Goal: Transaction & Acquisition: Purchase product/service

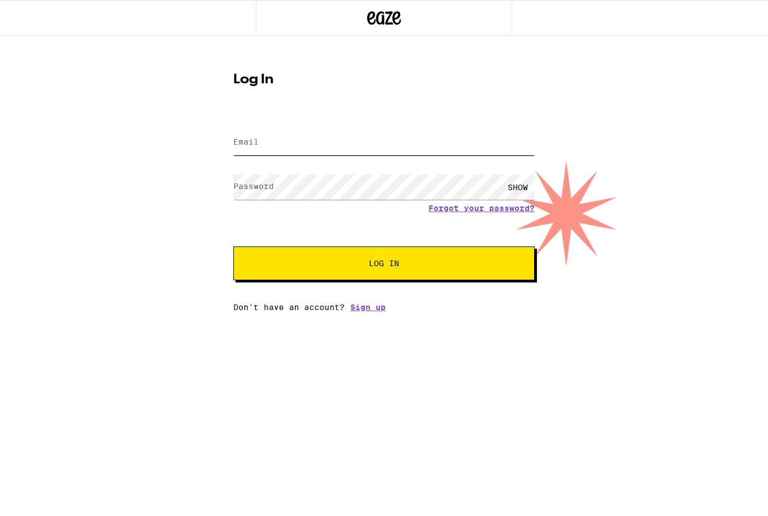
type input "[EMAIL_ADDRESS][DOMAIN_NAME]"
click at [384, 265] on button "Log In" at bounding box center [383, 263] width 301 height 34
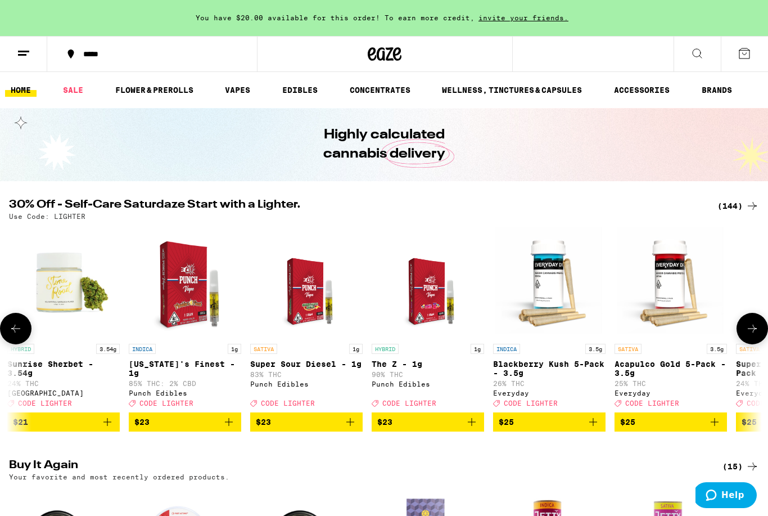
scroll to position [0, 6947]
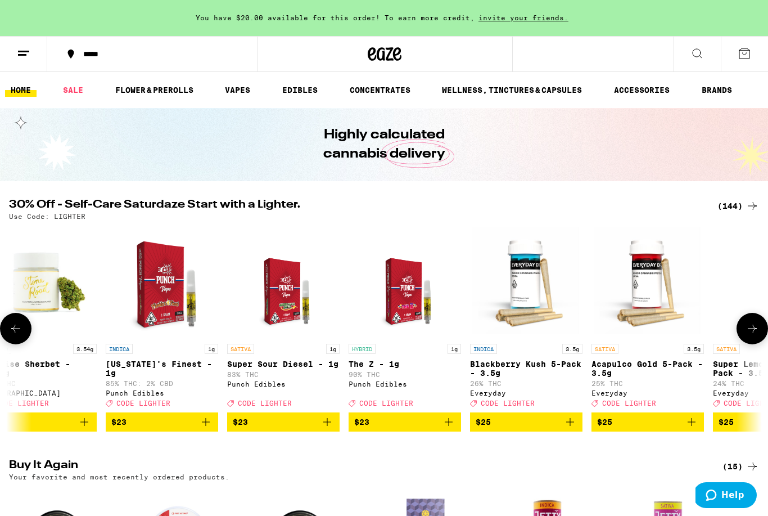
click at [453, 428] on icon "Add to bag" at bounding box center [448, 421] width 13 height 13
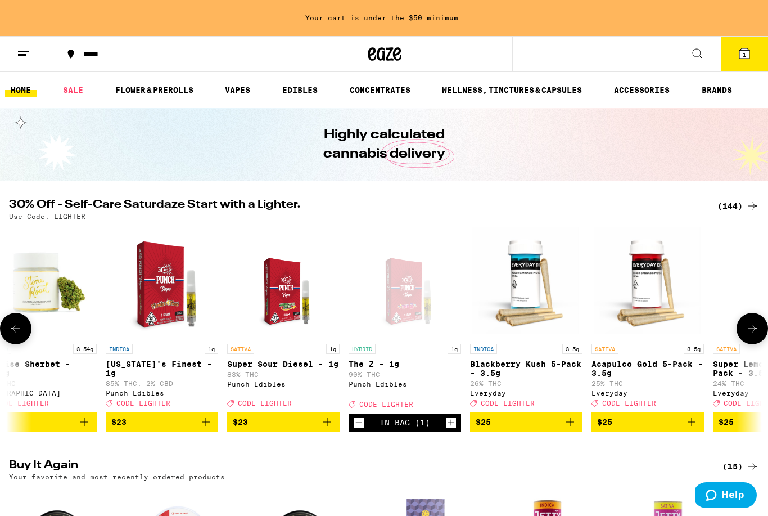
click at [204, 426] on icon "Add to bag" at bounding box center [206, 422] width 8 height 8
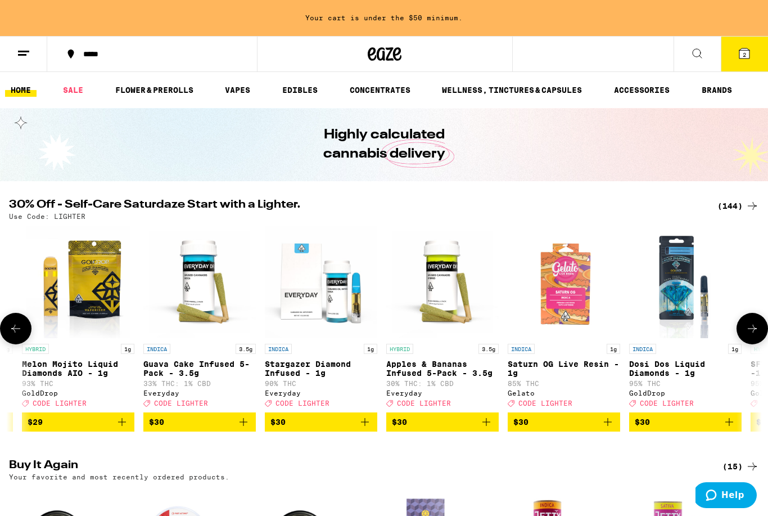
scroll to position [0, 9835]
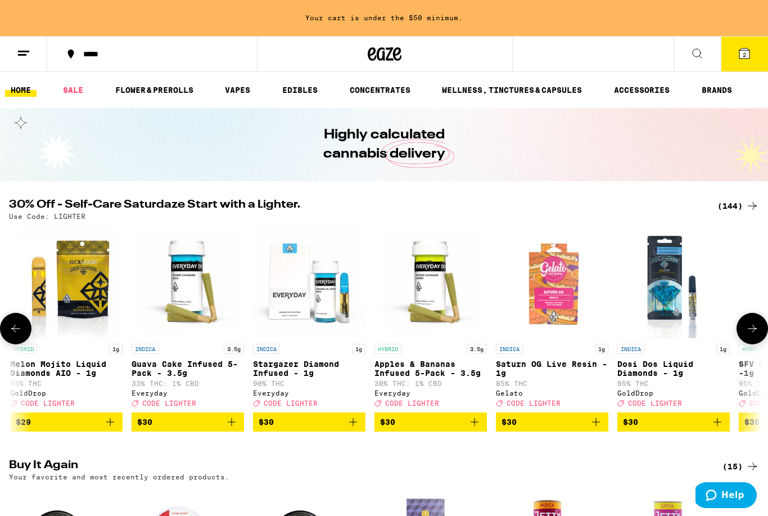
click at [355, 428] on icon "Add to bag" at bounding box center [352, 421] width 13 height 13
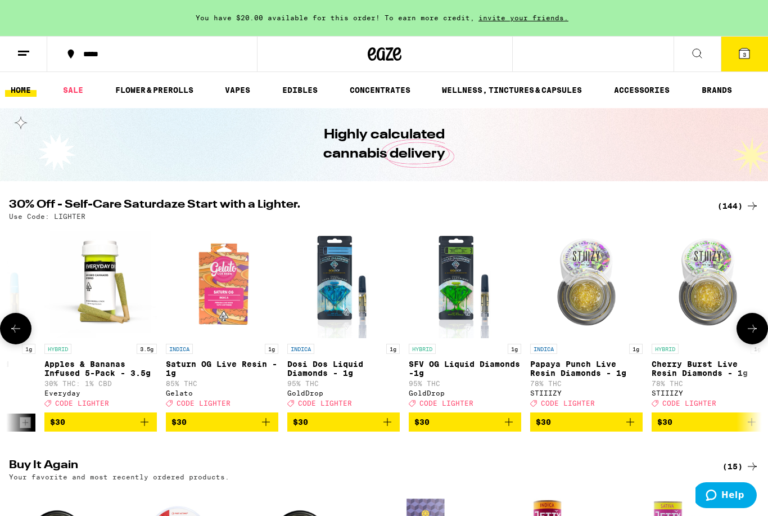
scroll to position [0, 10175]
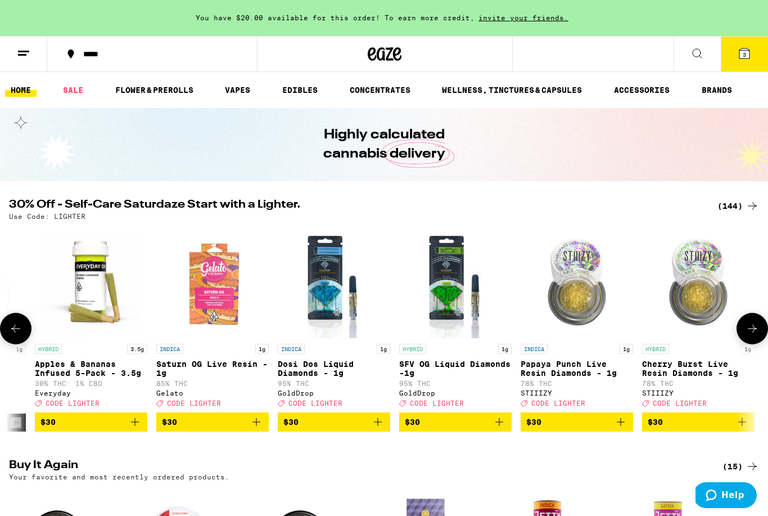
click at [501, 428] on icon "Add to bag" at bounding box center [498, 421] width 13 height 13
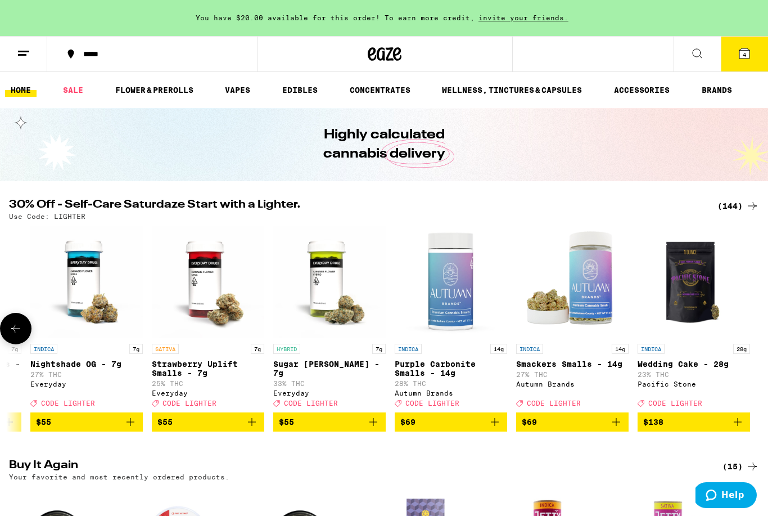
scroll to position [0, 16737]
click at [749, 53] on icon at bounding box center [744, 53] width 10 height 10
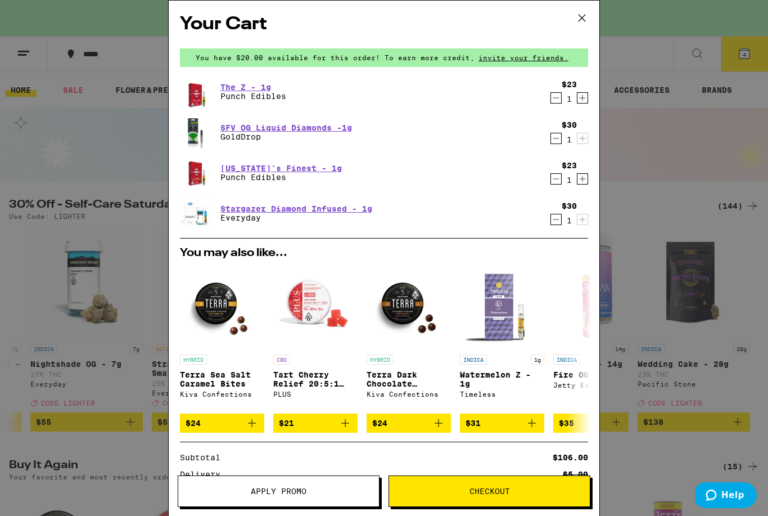
click at [292, 491] on span "Apply Promo" at bounding box center [279, 491] width 56 height 8
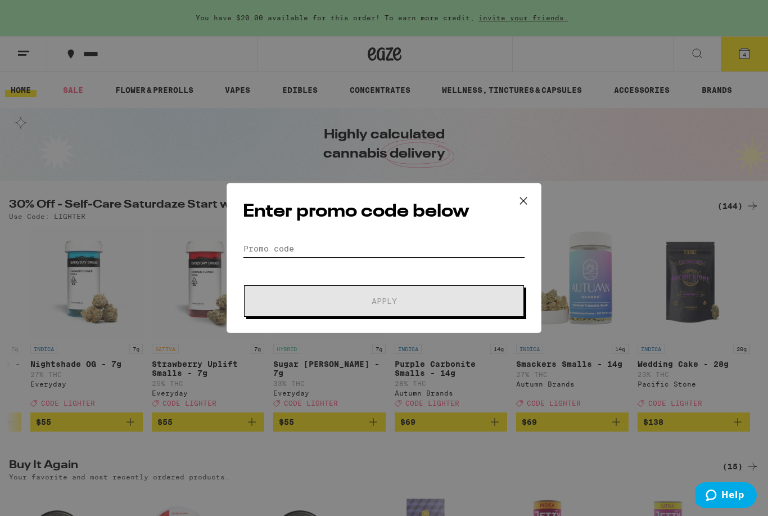
click at [299, 257] on input "Promo Code" at bounding box center [384, 248] width 282 height 17
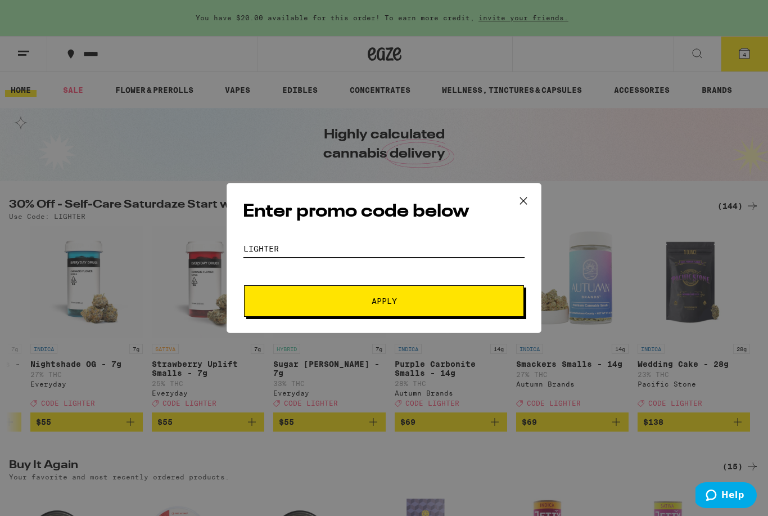
type input "Lighter"
click at [353, 301] on span "Apply" at bounding box center [384, 301] width 202 height 8
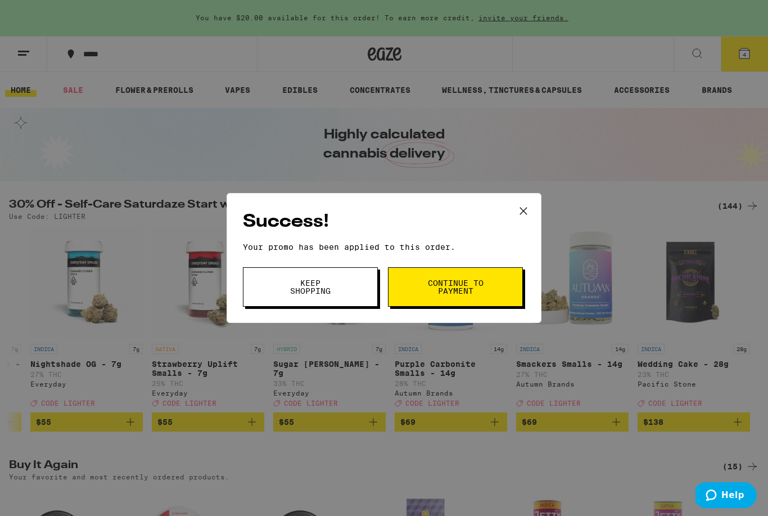
click at [417, 298] on button "Continue to payment" at bounding box center [455, 286] width 135 height 39
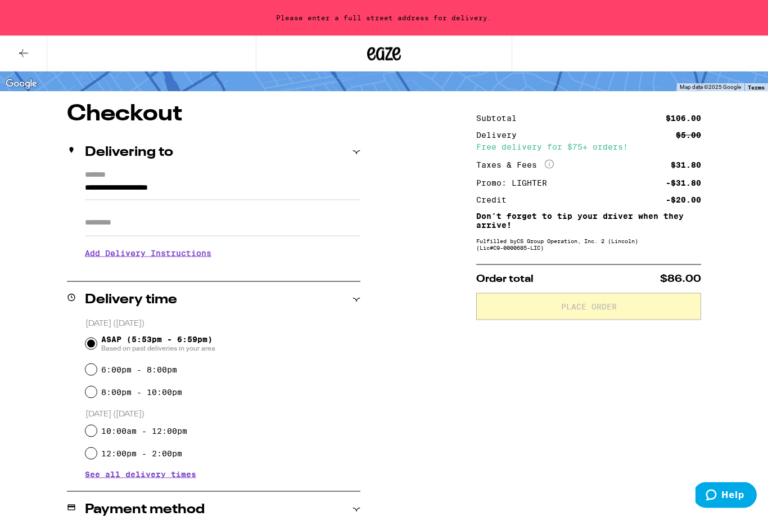
scroll to position [42, 0]
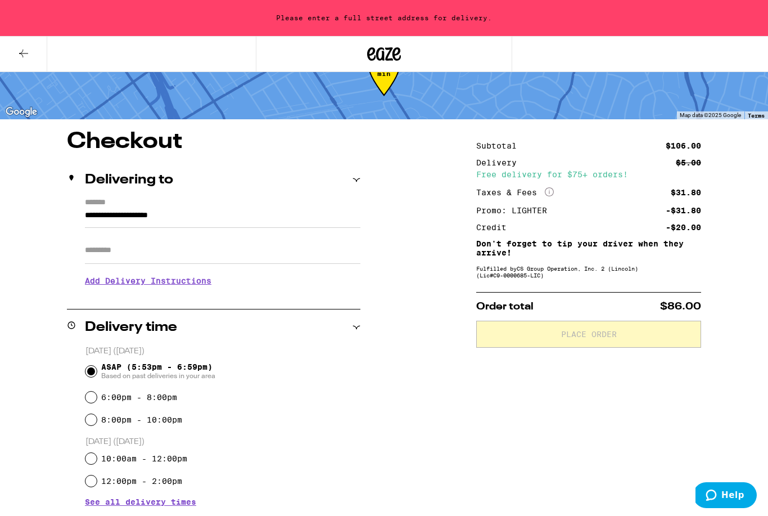
click at [424, 184] on div "**********" at bounding box center [384, 490] width 768 height 720
